Goal: Communication & Community: Share content

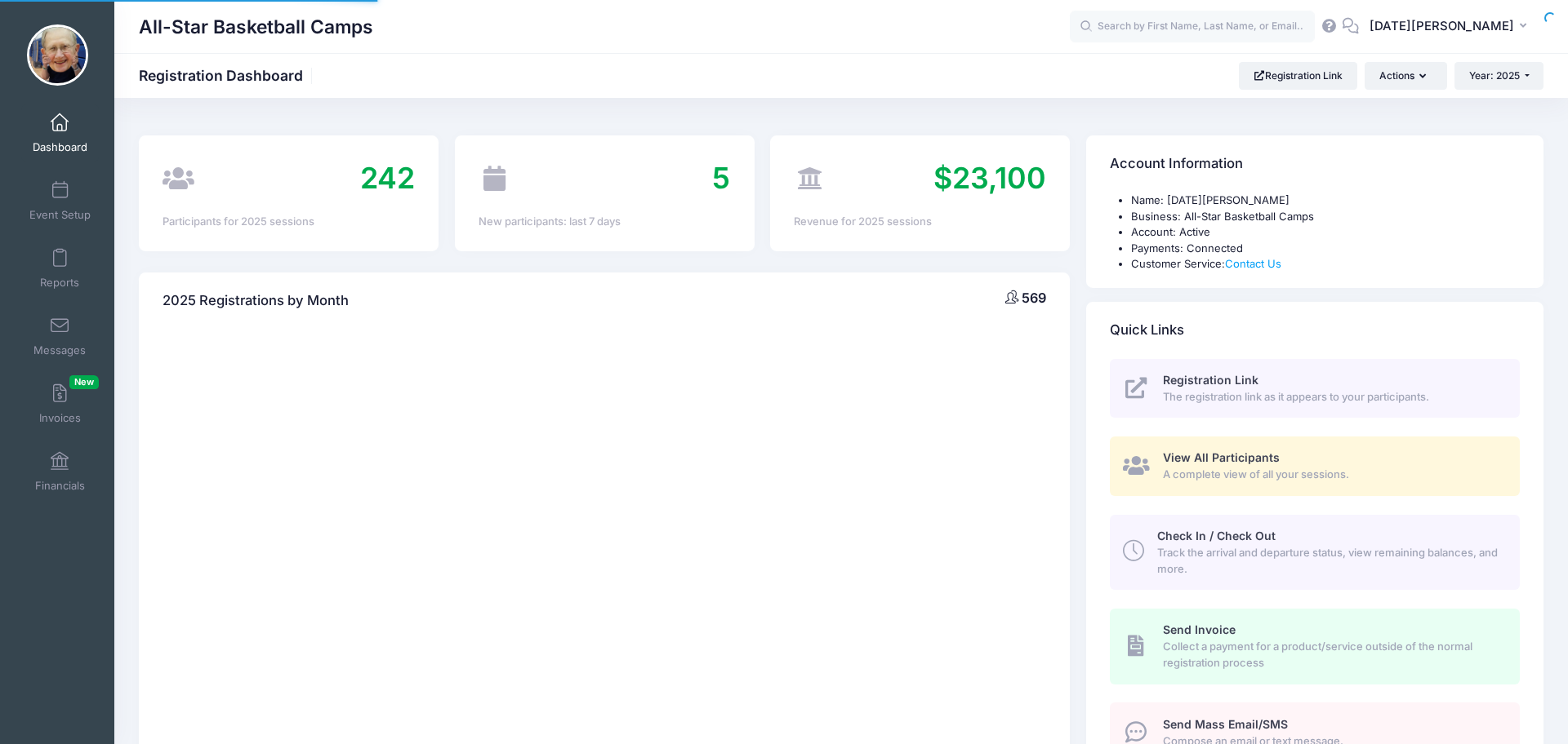
select select
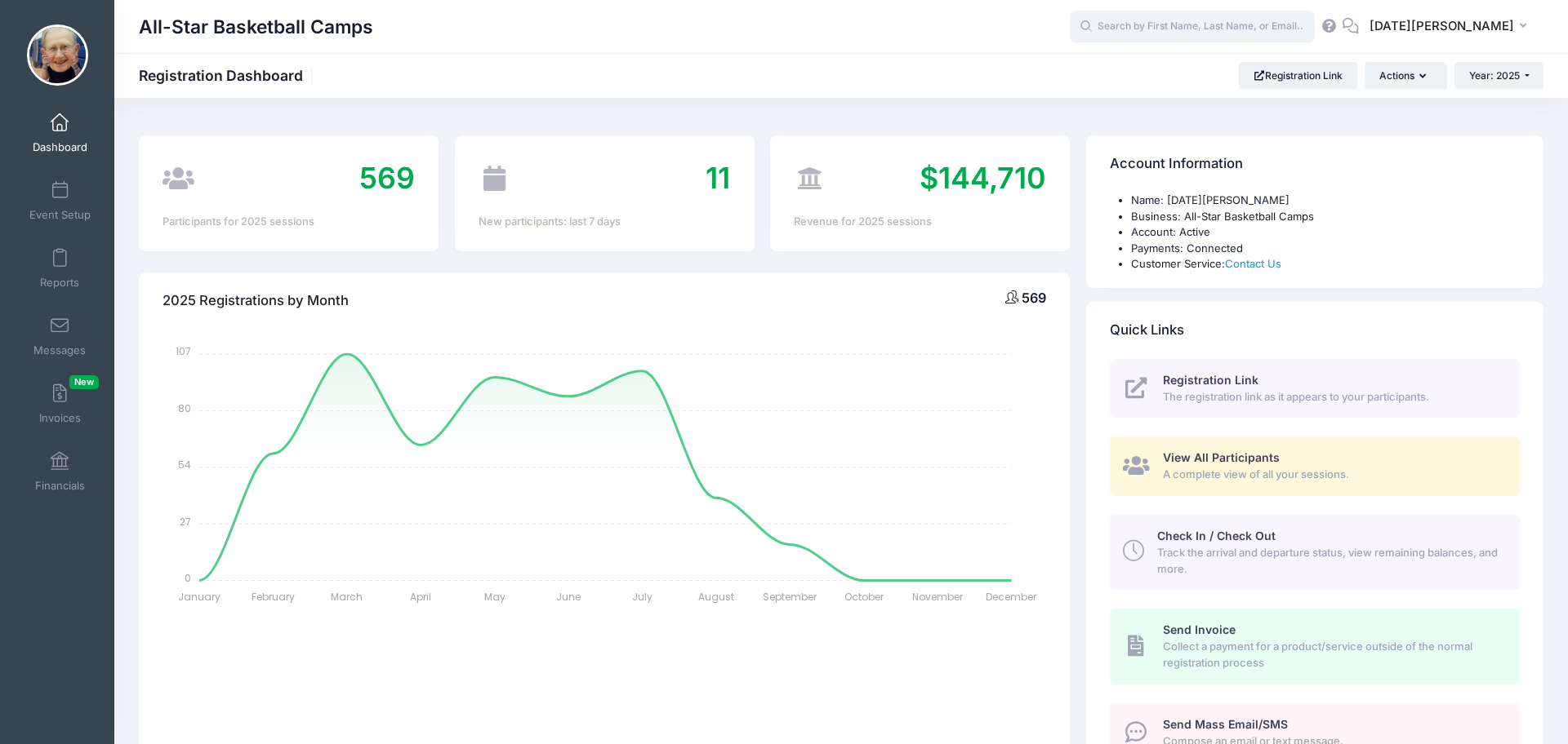
click at [1195, 28] on input "text" at bounding box center [1191, 27] width 245 height 33
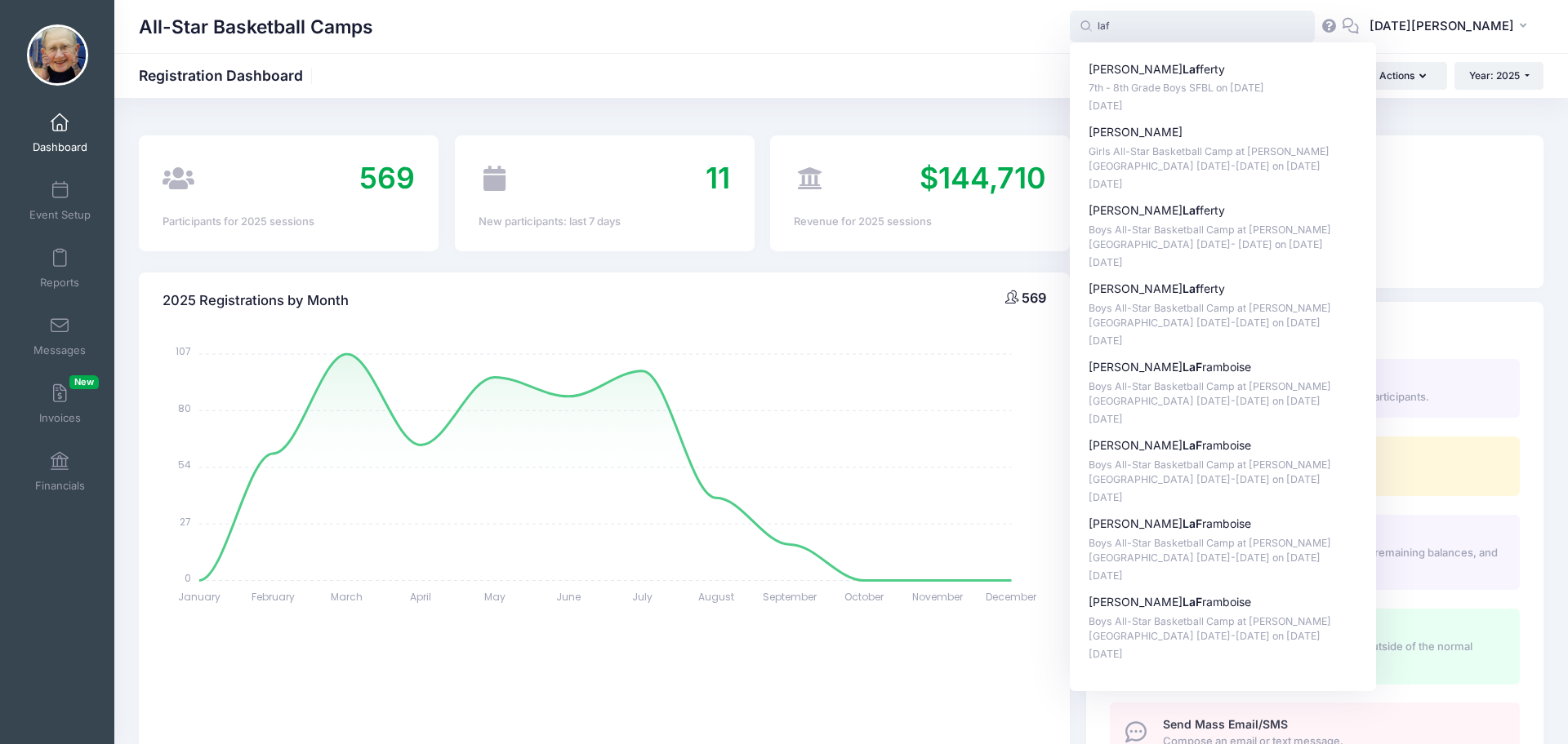
click at [1199, 72] on p "[PERSON_NAME] Laf ferty" at bounding box center [1223, 70] width 270 height 17
type input "[PERSON_NAME] (7th - 8th Grade Boys SFBL, [DATE])"
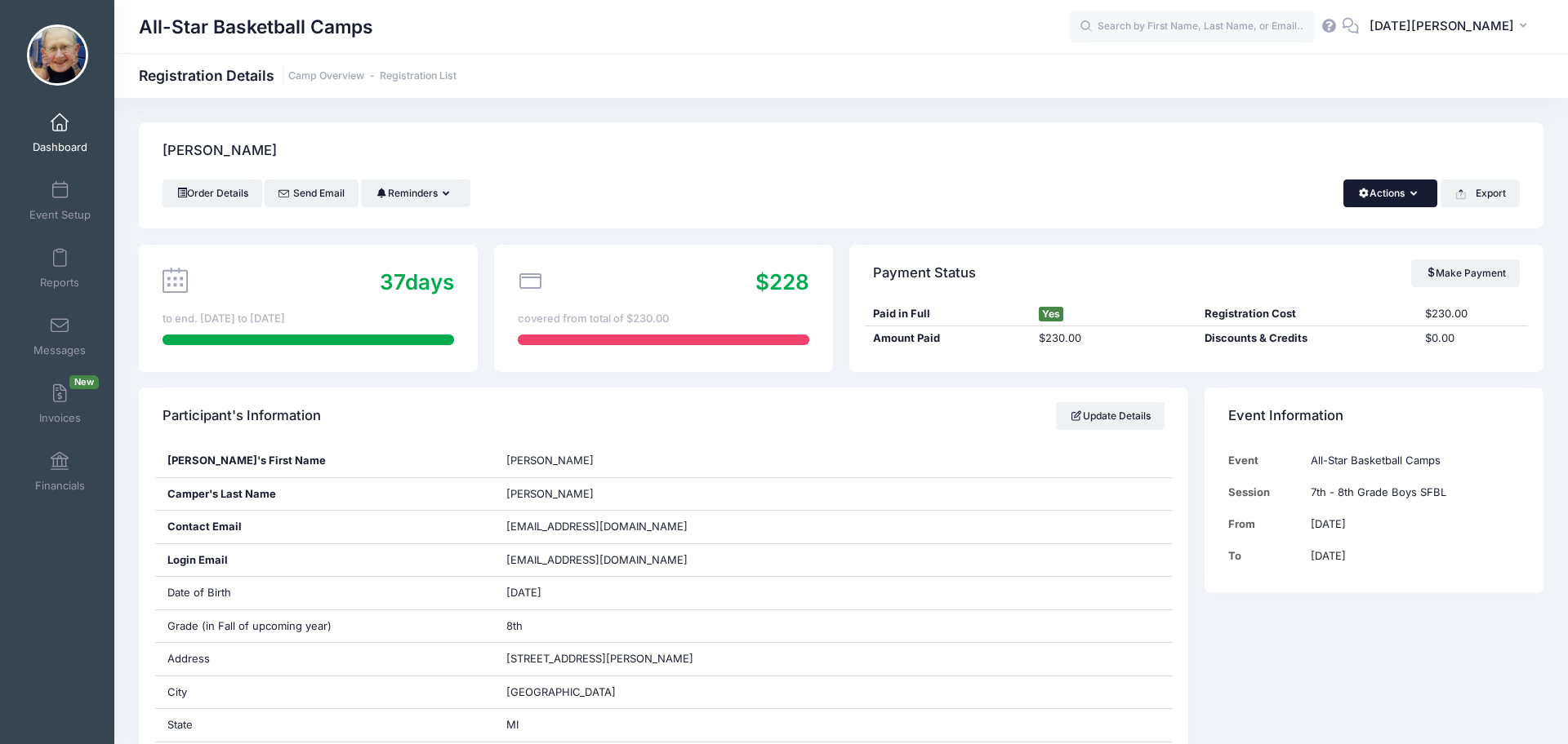
click at [1416, 193] on button "Actions" at bounding box center [1389, 193] width 94 height 28
click at [1322, 298] on link "Change Session or Program" at bounding box center [1335, 305] width 189 height 49
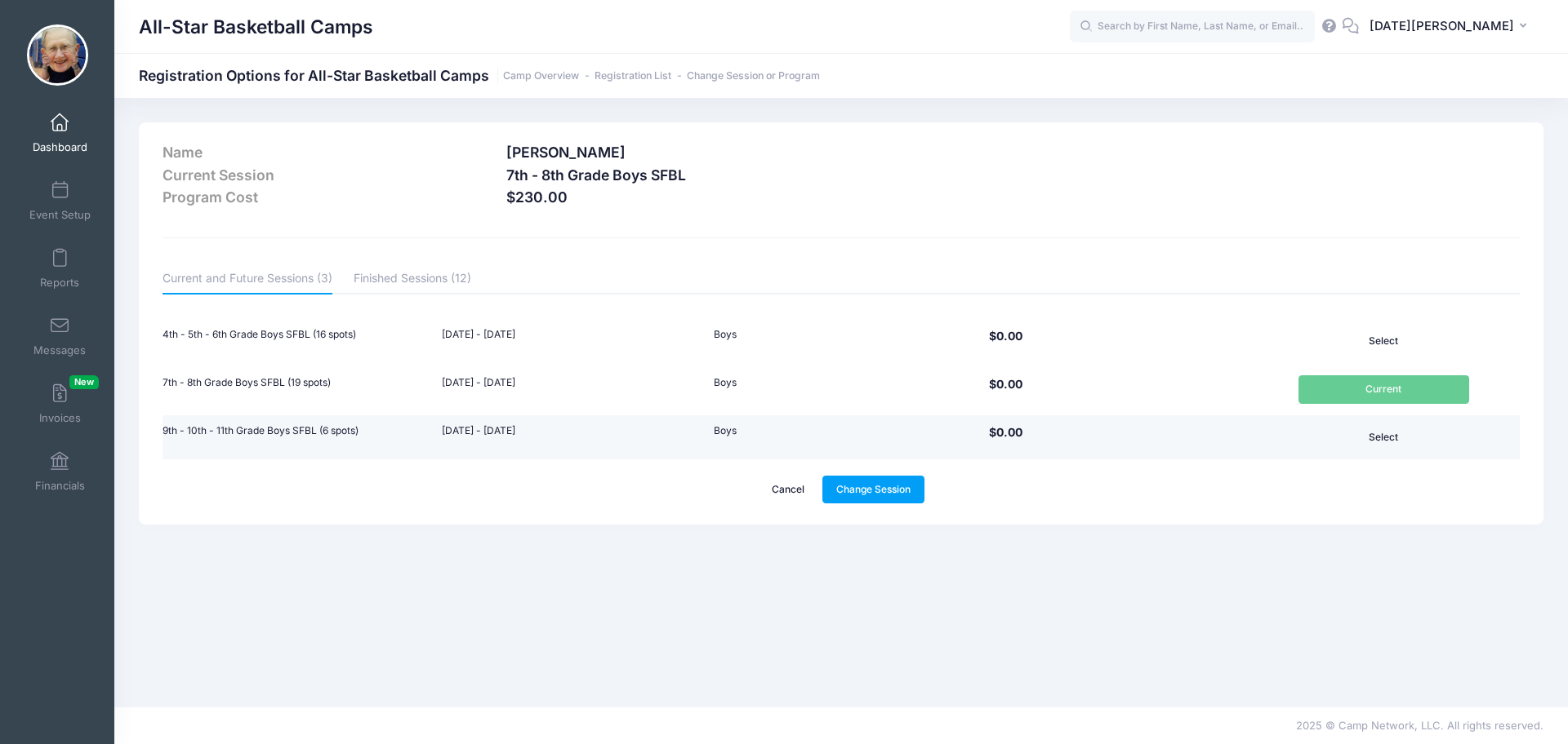
click at [1384, 438] on button "Select" at bounding box center [1383, 437] width 170 height 28
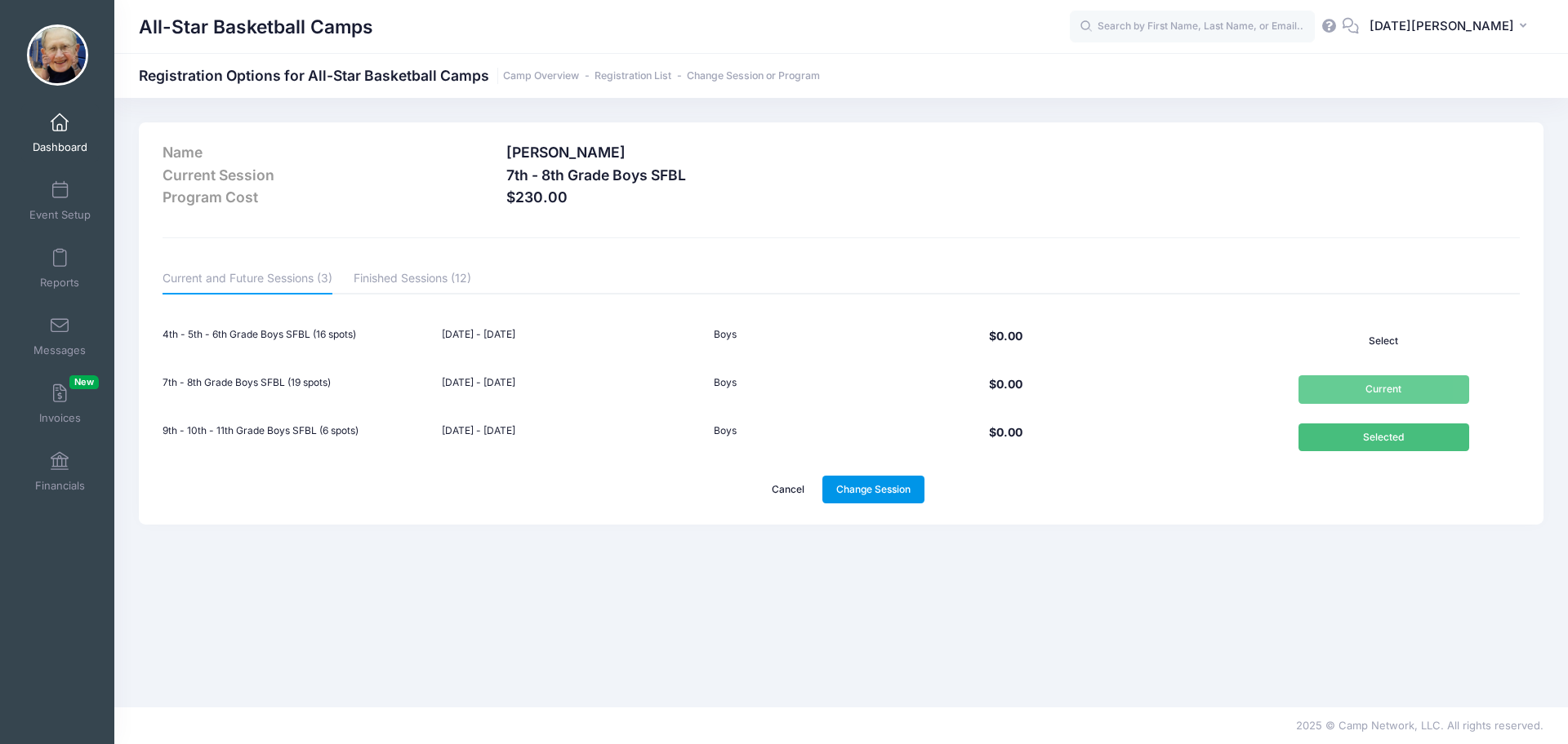
click at [896, 486] on link "Change Session" at bounding box center [874, 489] width 102 height 28
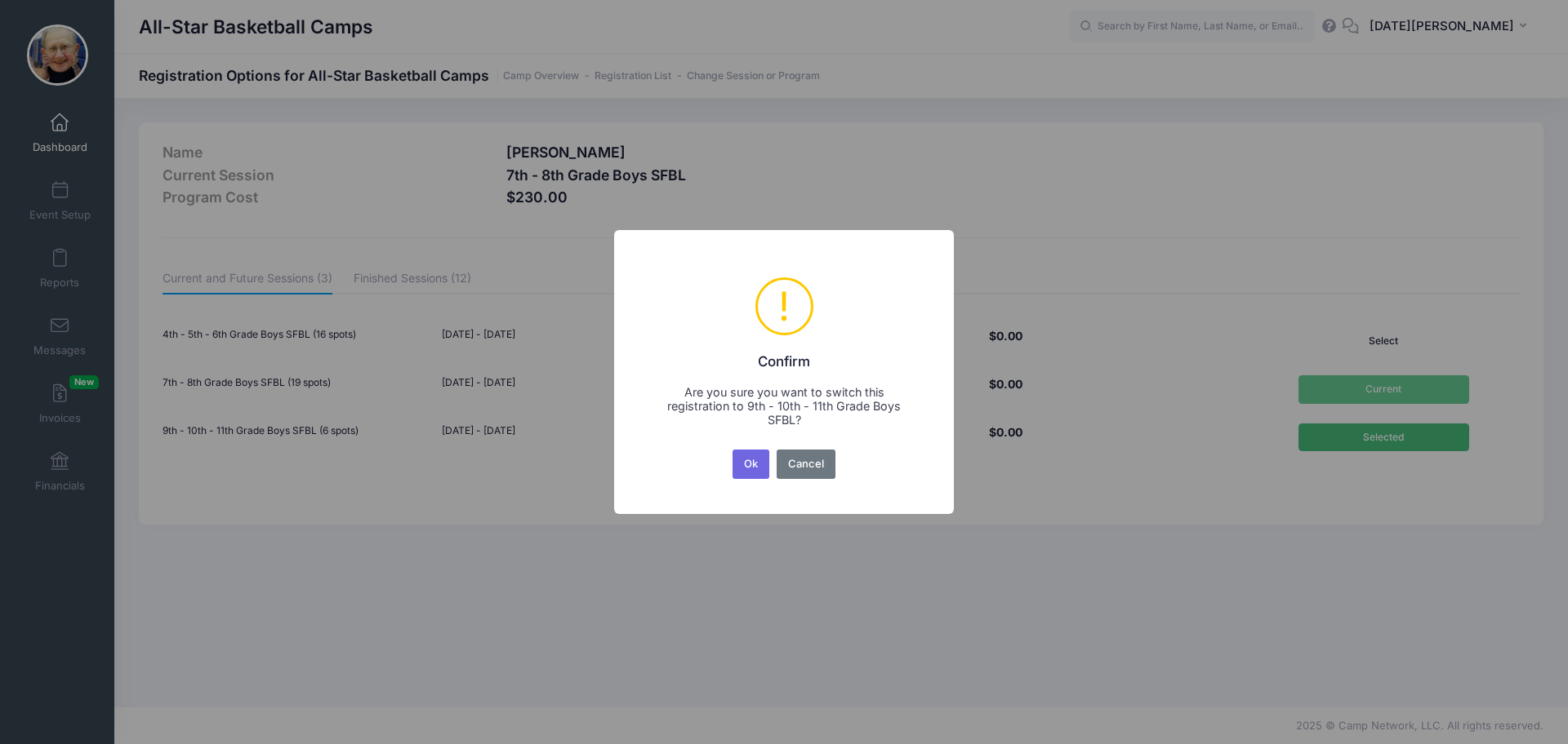
drag, startPoint x: 758, startPoint y: 459, endPoint x: 849, endPoint y: 444, distance: 92.2
click at [759, 459] on button "Ok" at bounding box center [751, 464] width 38 height 29
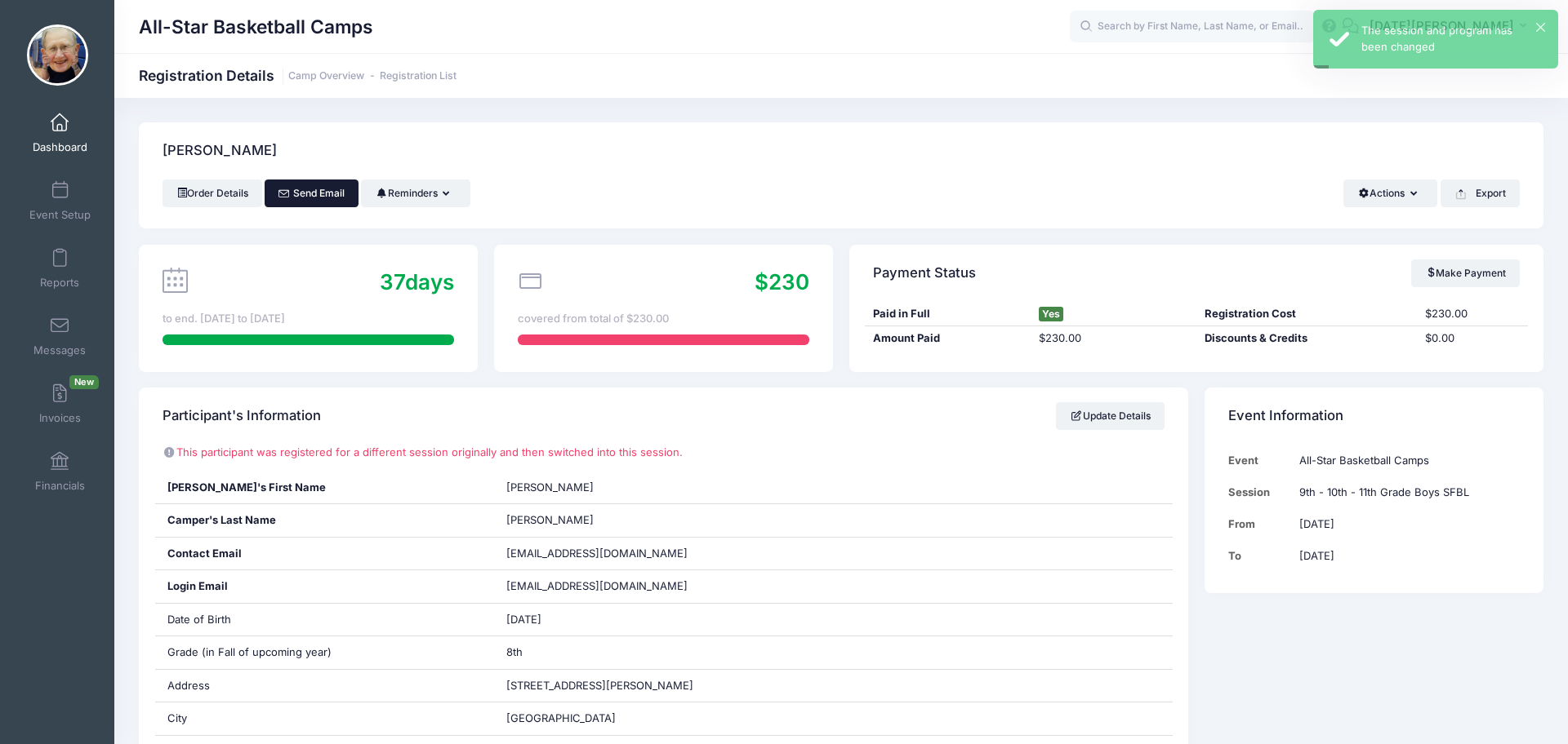
click at [334, 196] on link "Send Email" at bounding box center [311, 193] width 94 height 28
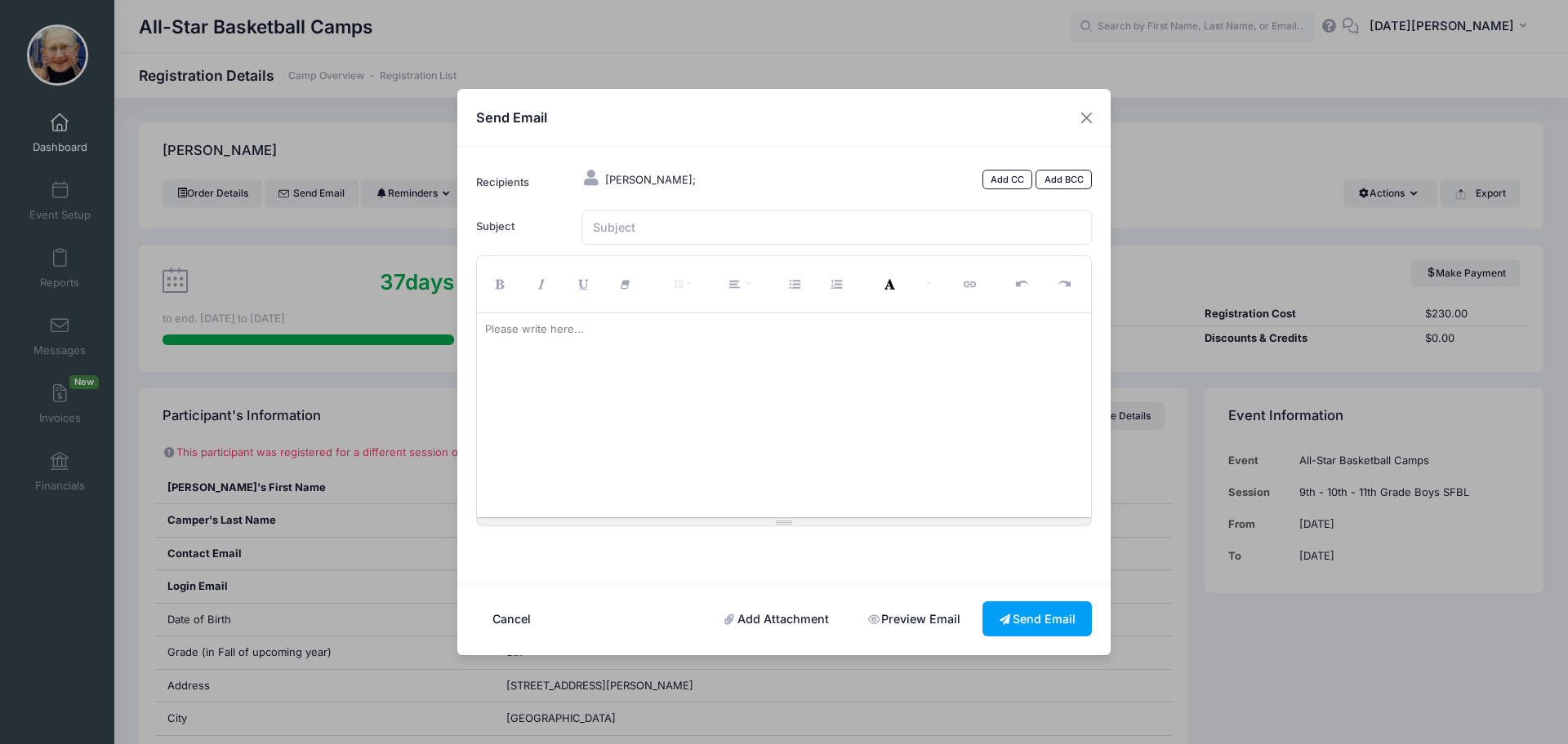
click at [697, 417] on div at bounding box center [784, 415] width 615 height 204
paste div
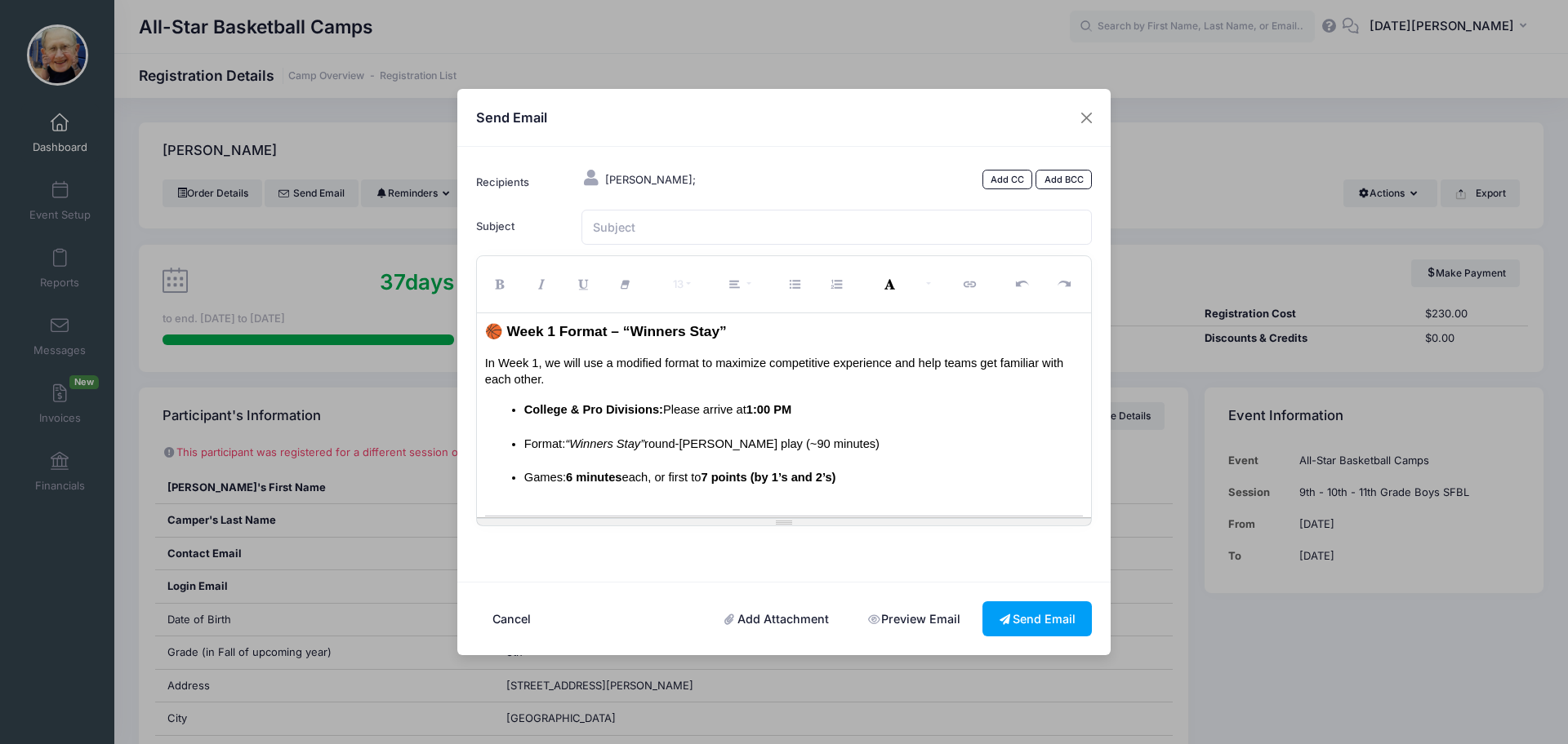
scroll to position [150, 0]
drag, startPoint x: 658, startPoint y: 410, endPoint x: 528, endPoint y: 411, distance: 130.0
click at [528, 411] on span "College & Pro Divisions:" at bounding box center [594, 411] width 139 height 14
drag, startPoint x: 733, startPoint y: 408, endPoint x: 781, endPoint y: 402, distance: 48.4
click at [734, 408] on span "1:00 PM" at bounding box center [726, 411] width 44 height 14
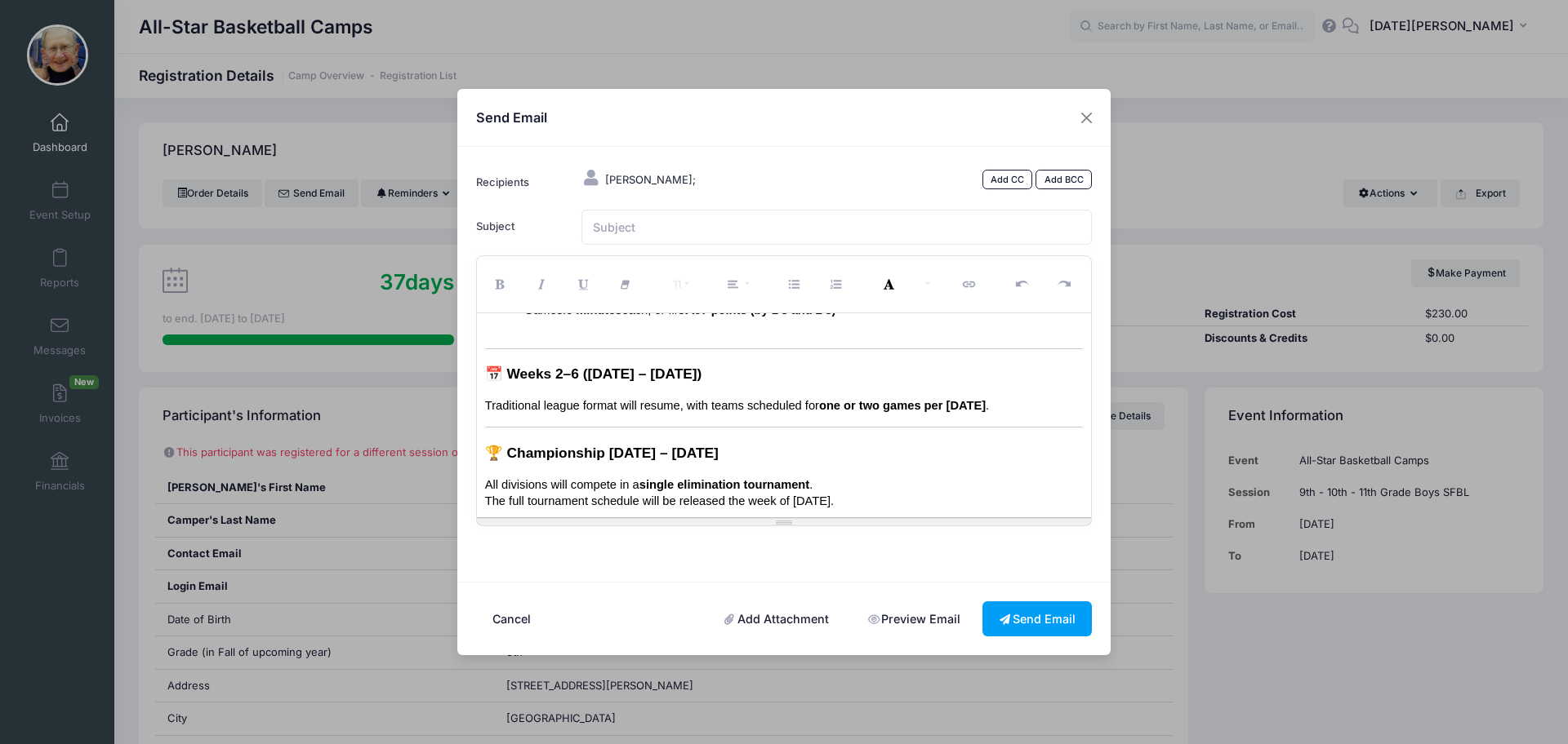
scroll to position [318, 0]
click at [1013, 402] on p "Traditional league format will resume, with teams scheduled for one or two game…" at bounding box center [784, 406] width 598 height 16
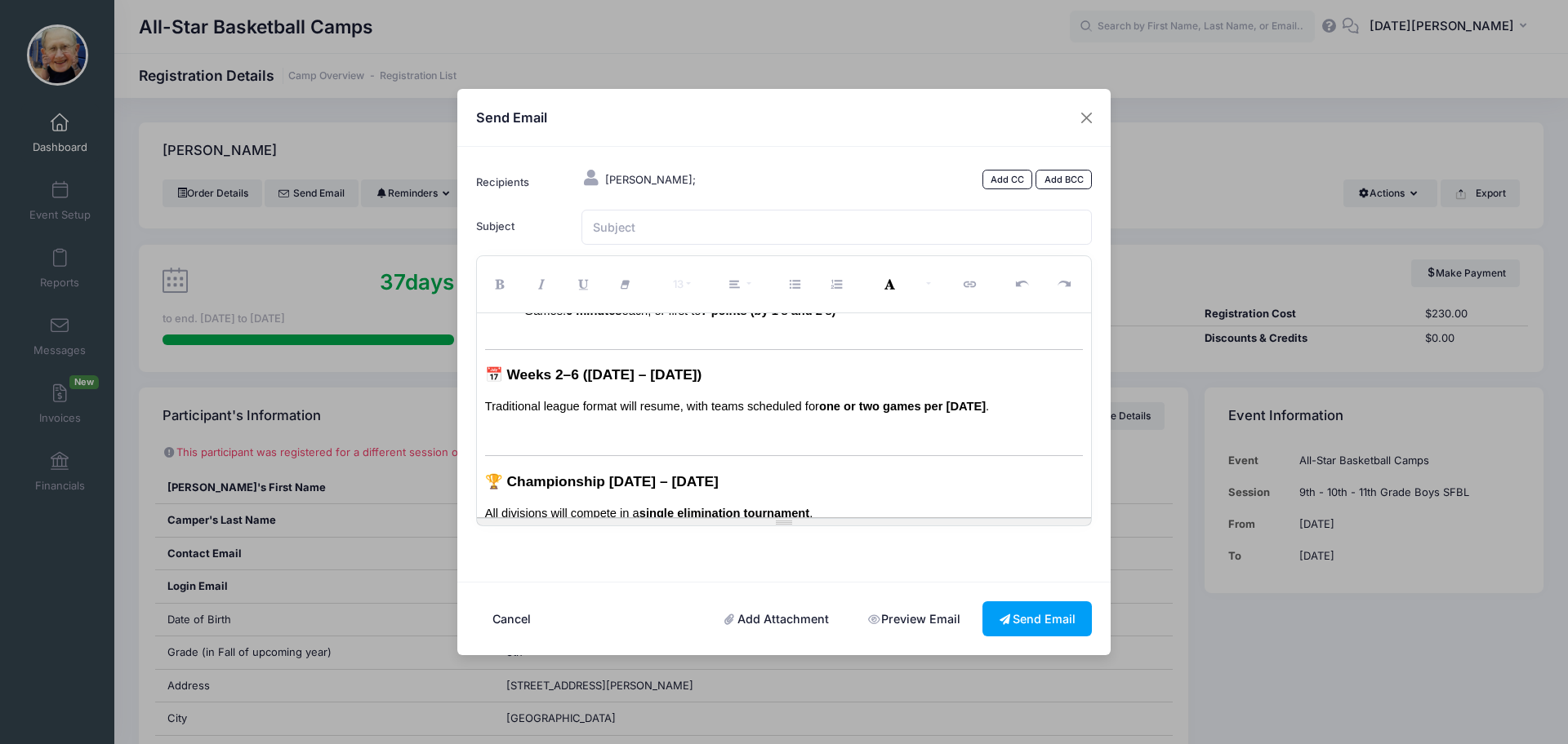
click at [750, 616] on link "Add Attachment" at bounding box center [776, 618] width 138 height 35
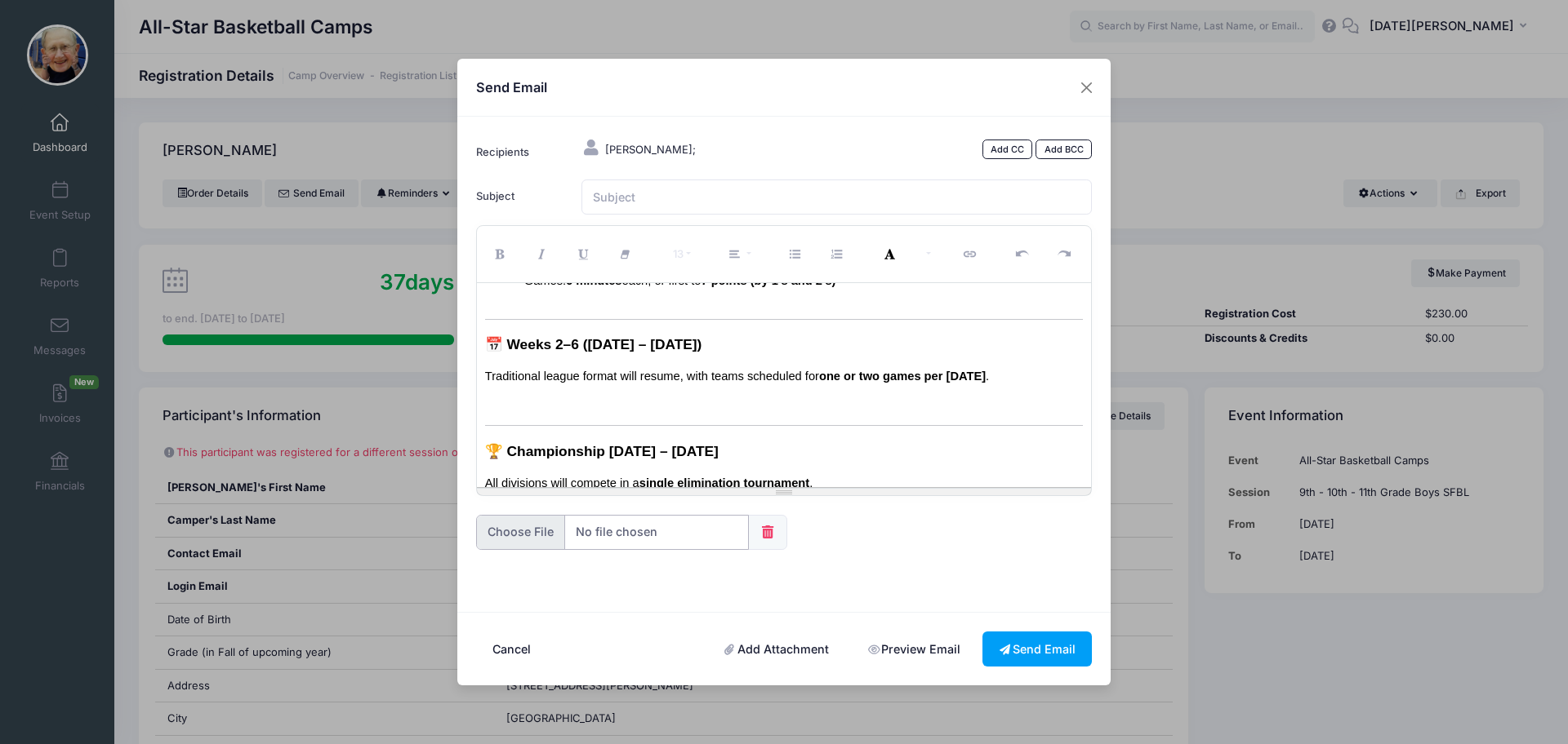
click at [673, 536] on input "file" at bounding box center [612, 532] width 273 height 35
type input "C:\fakepath\All-Star SFBL Roster & Schedule 2025.pdf"
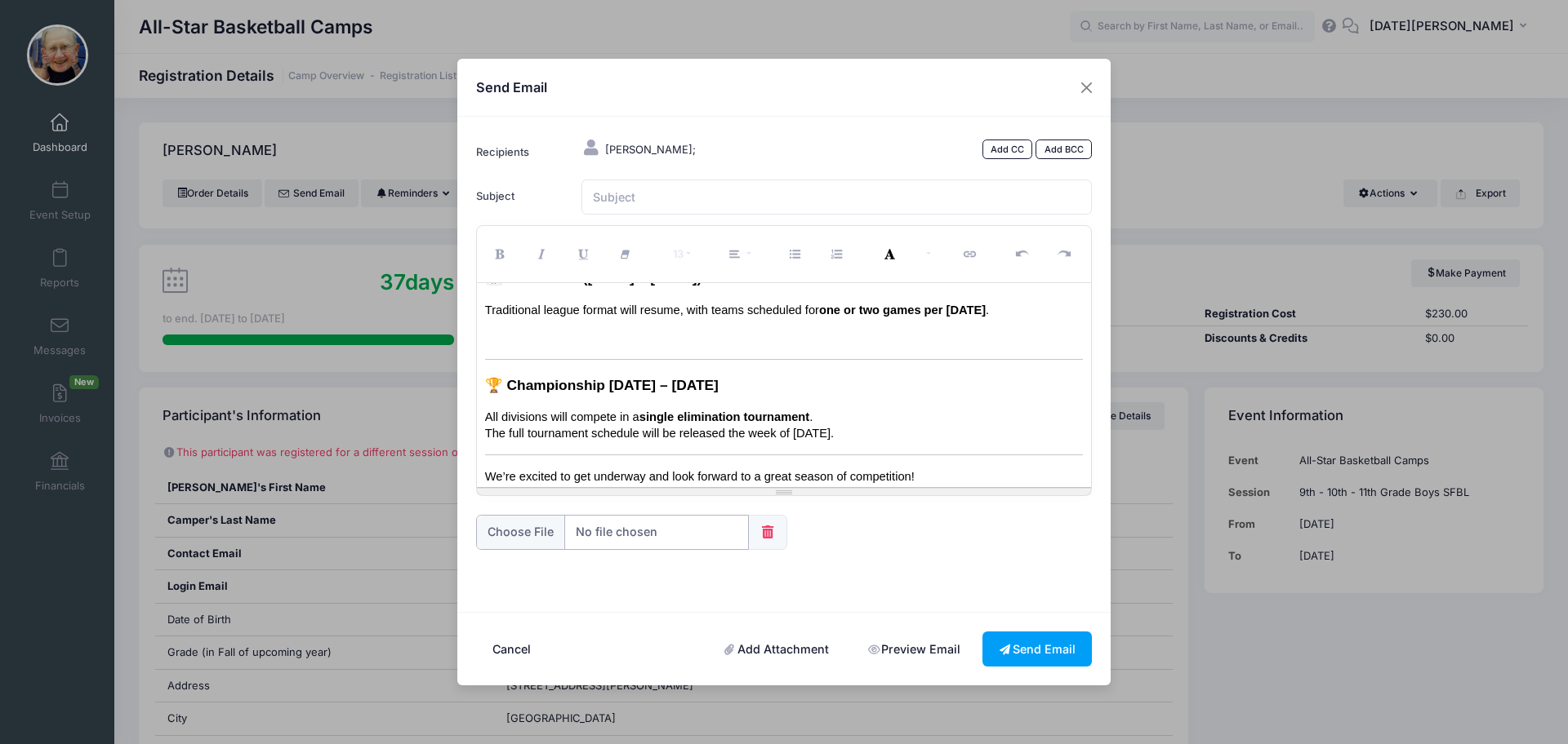
scroll to position [429, 0]
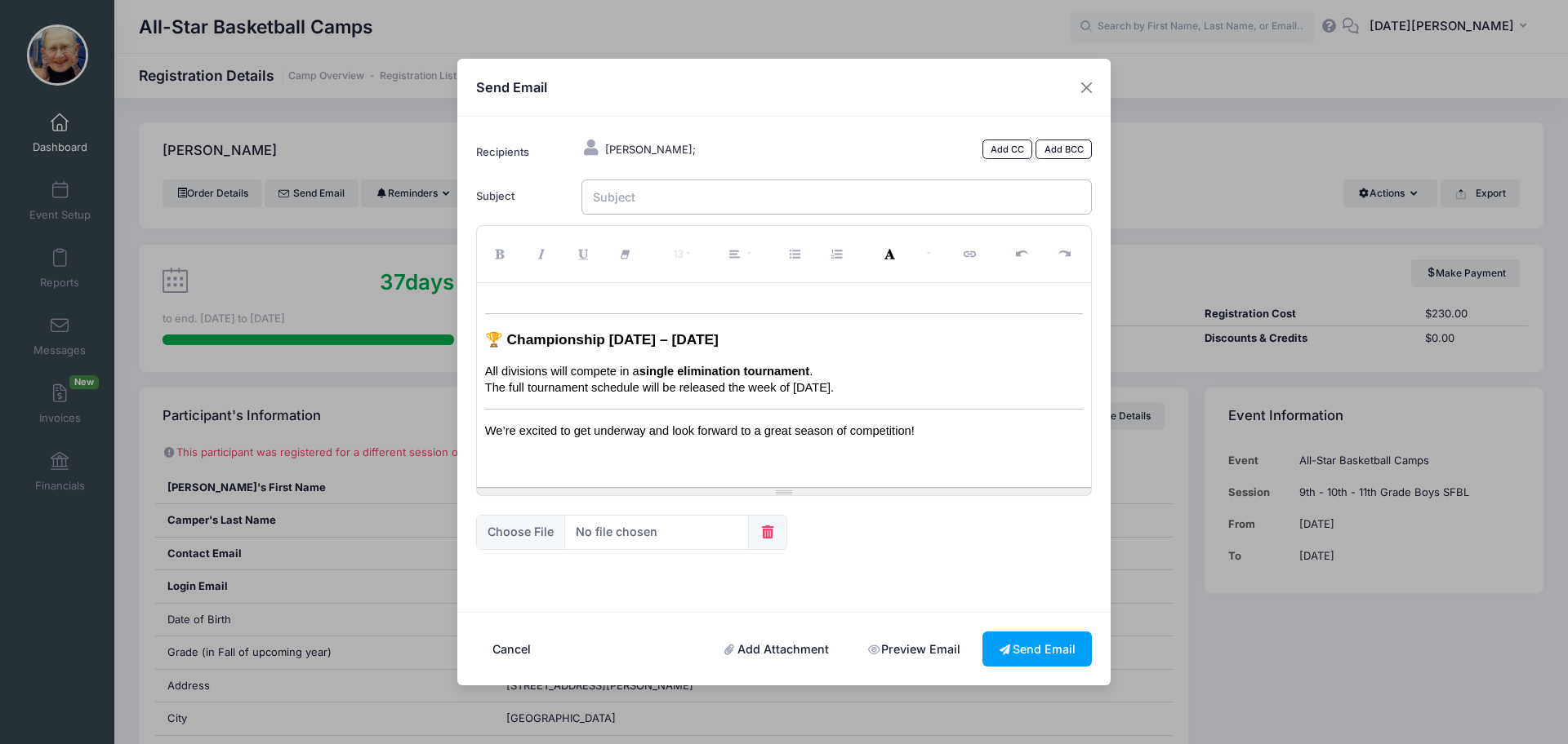
drag, startPoint x: 640, startPoint y: 184, endPoint x: 649, endPoint y: 186, distance: 9.2
click at [644, 185] on input "Subject" at bounding box center [836, 197] width 511 height 35
click at [720, 199] on input "Subject" at bounding box center [836, 197] width 511 height 35
paste input "2025 SFBL – Rosters & Week 1 Schedule"
type input "2025 SFBL – Rosters & Week 1 Schedule"
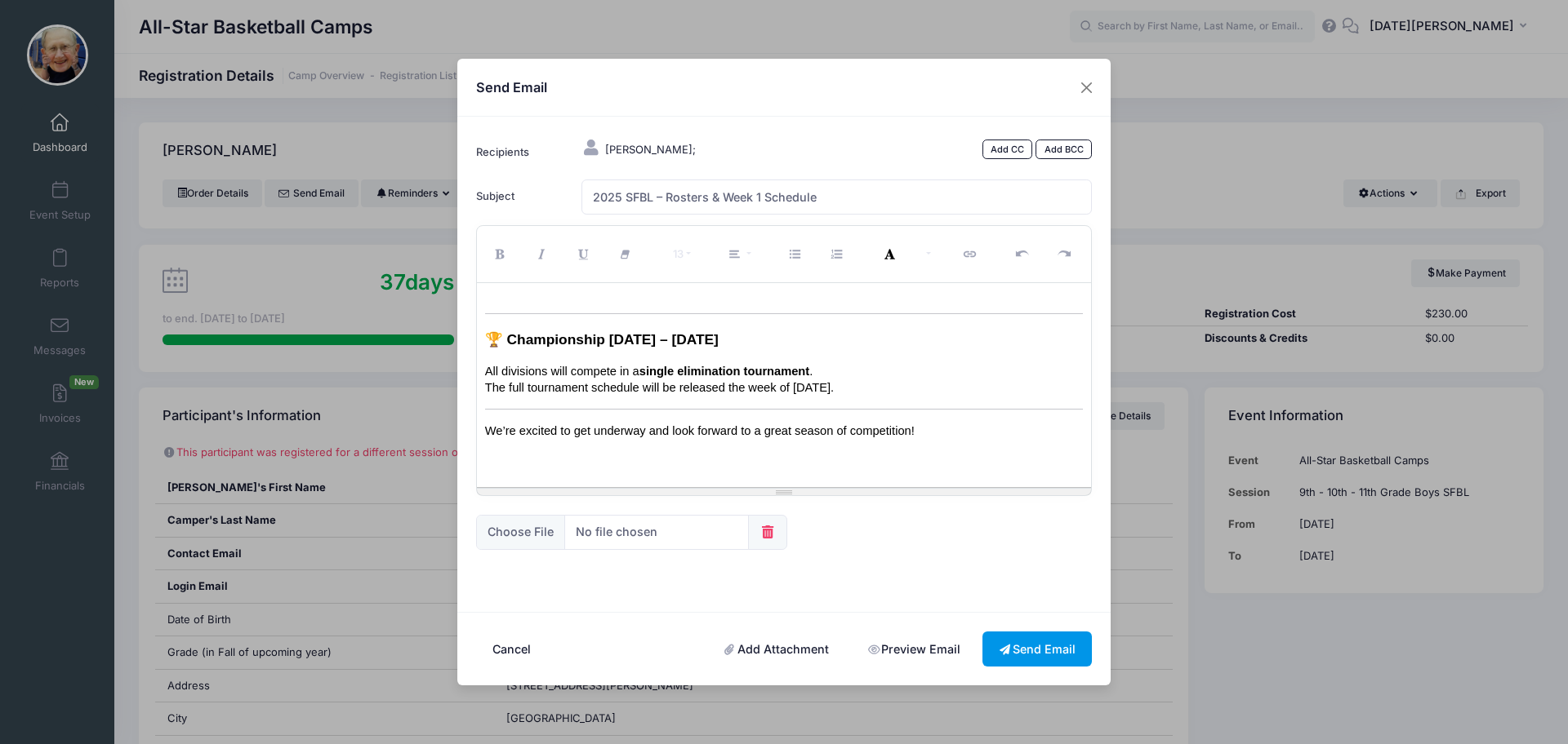
click at [1056, 639] on button "Send Email" at bounding box center [1036, 649] width 109 height 35
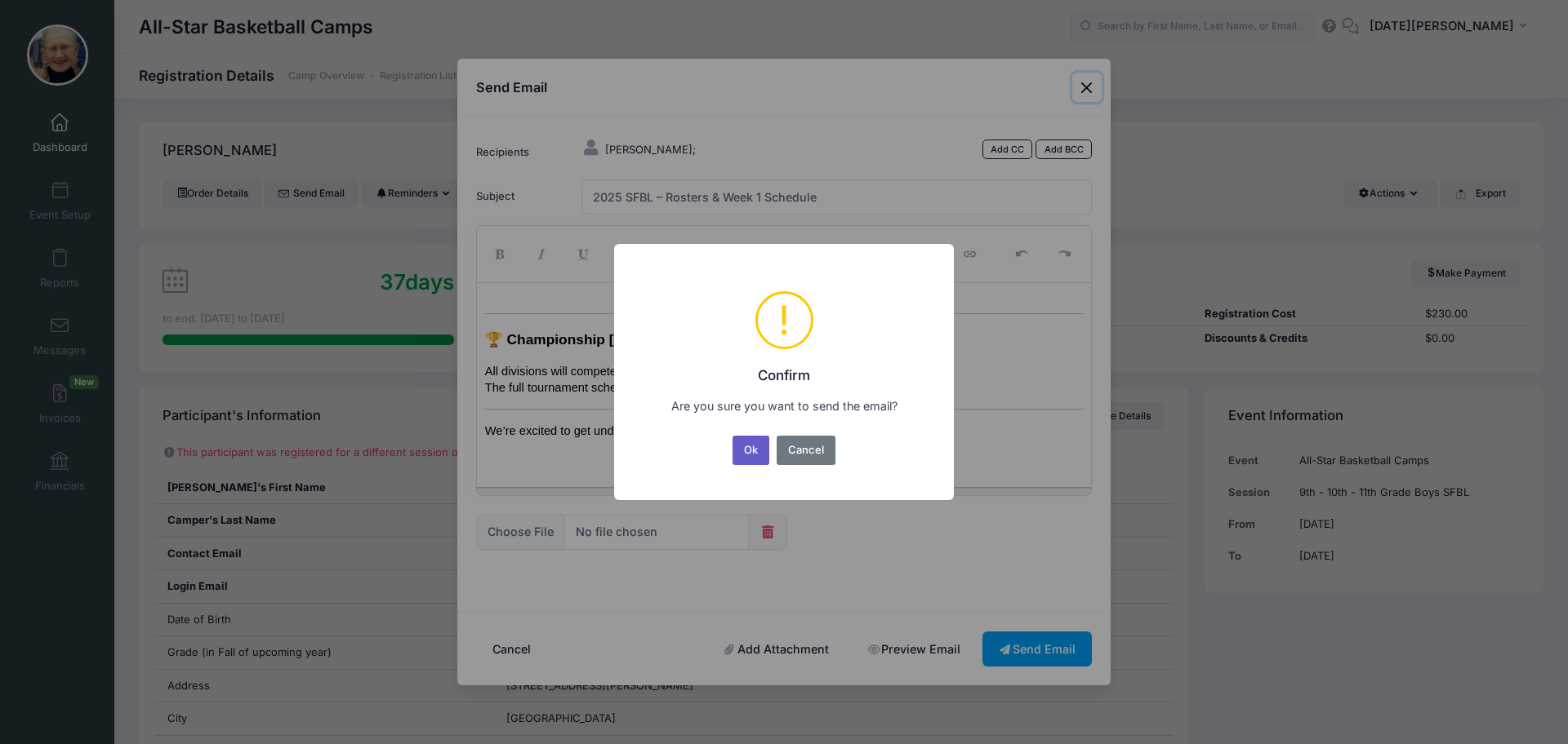
click at [759, 454] on button "Ok" at bounding box center [751, 450] width 38 height 29
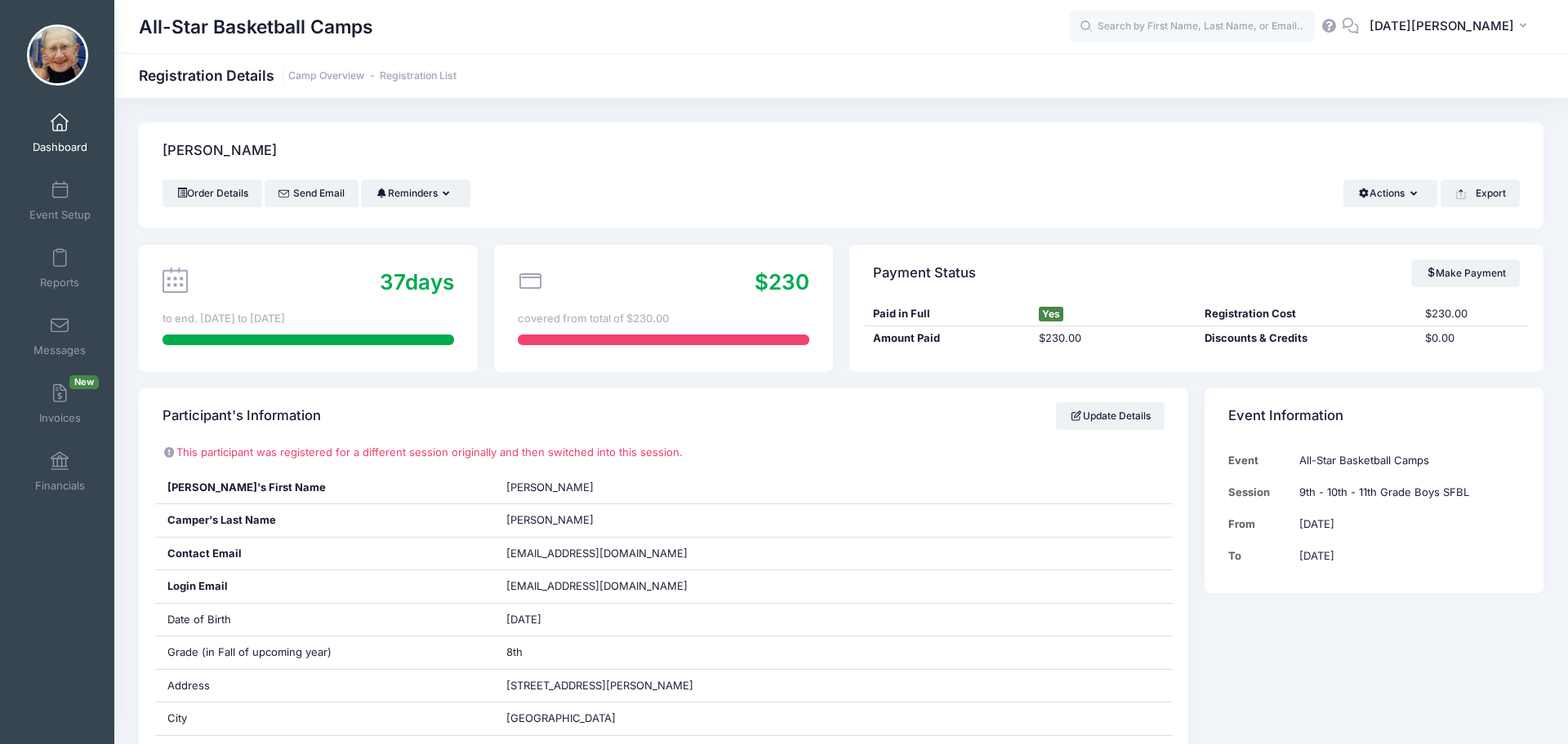
click at [60, 123] on span at bounding box center [60, 123] width 0 height 18
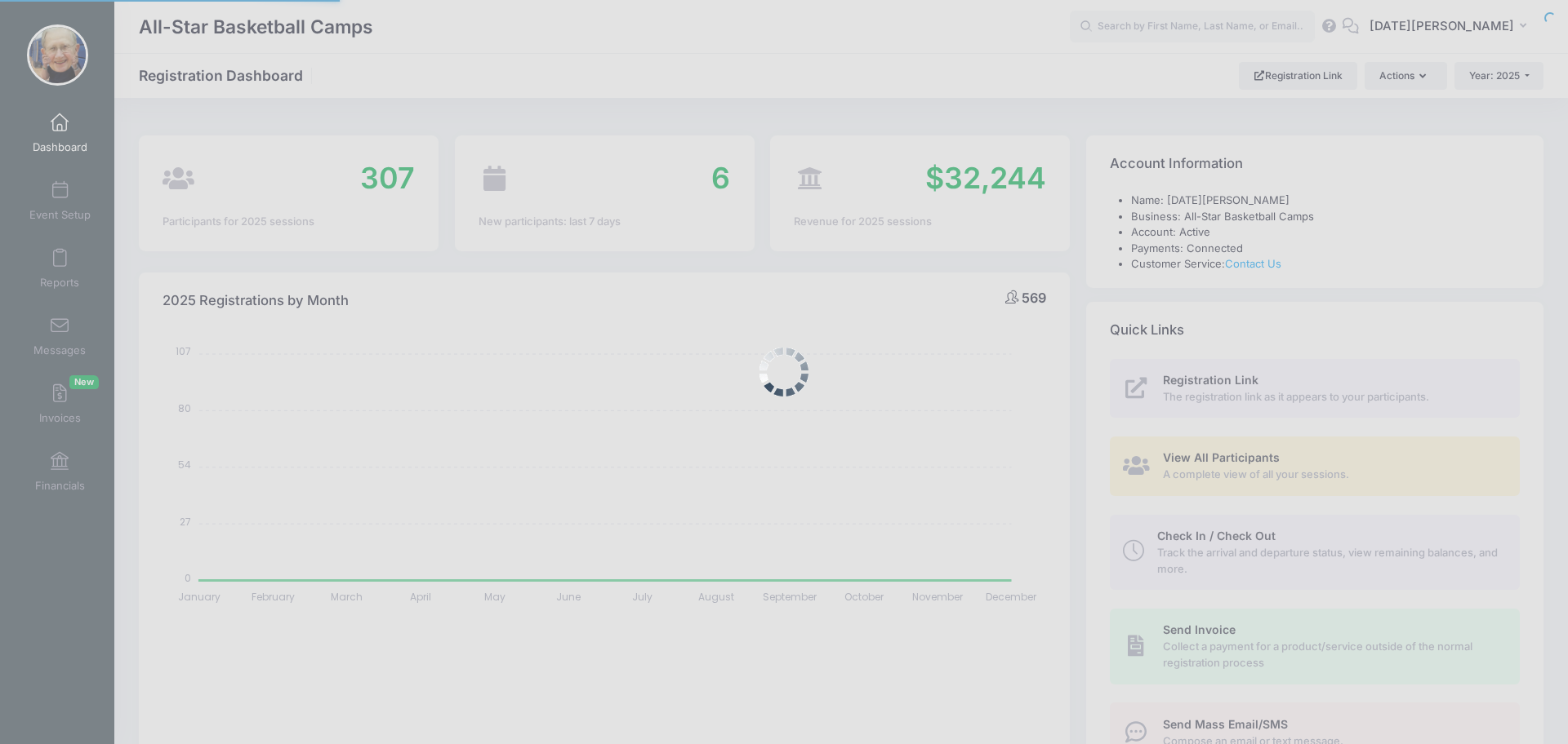
select select
